Goal: Task Accomplishment & Management: Manage account settings

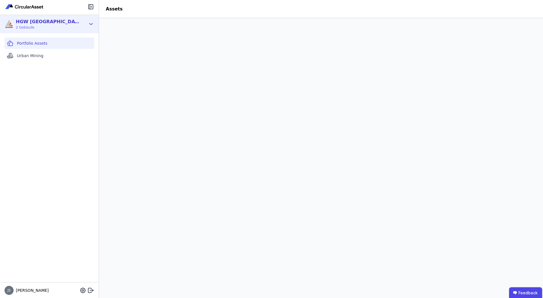
click at [90, 23] on icon at bounding box center [91, 24] width 6 height 7
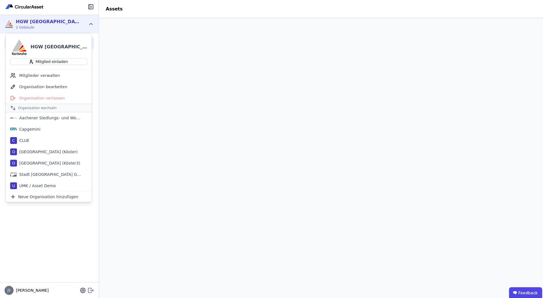
click at [91, 289] on icon at bounding box center [89, 290] width 3 height 5
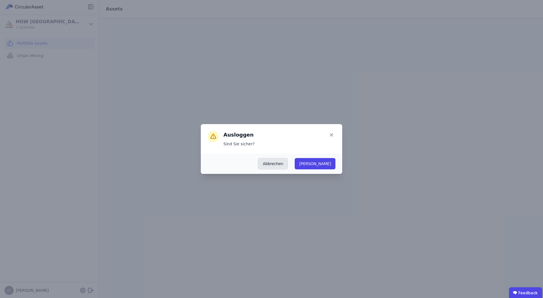
click at [288, 162] on button "Abbrechen" at bounding box center [273, 163] width 30 height 11
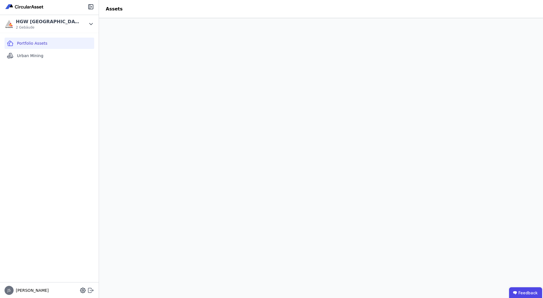
click at [90, 293] on icon at bounding box center [89, 290] width 3 height 5
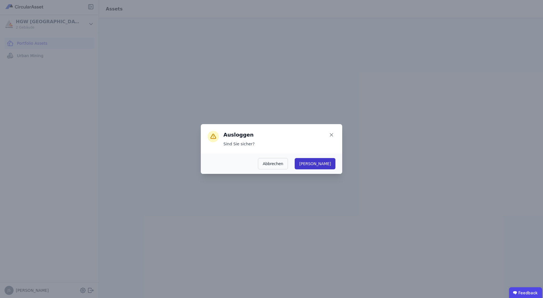
click at [328, 161] on button "Ja" at bounding box center [315, 163] width 41 height 11
